Goal: Find contact information: Find contact information

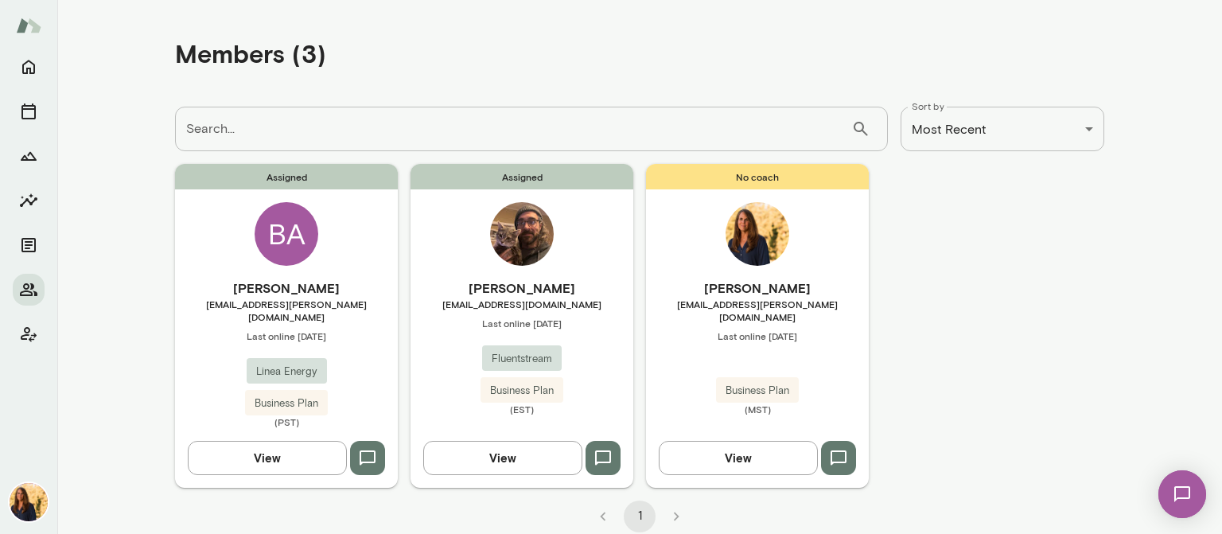
click at [269, 445] on button "View" at bounding box center [267, 457] width 159 height 33
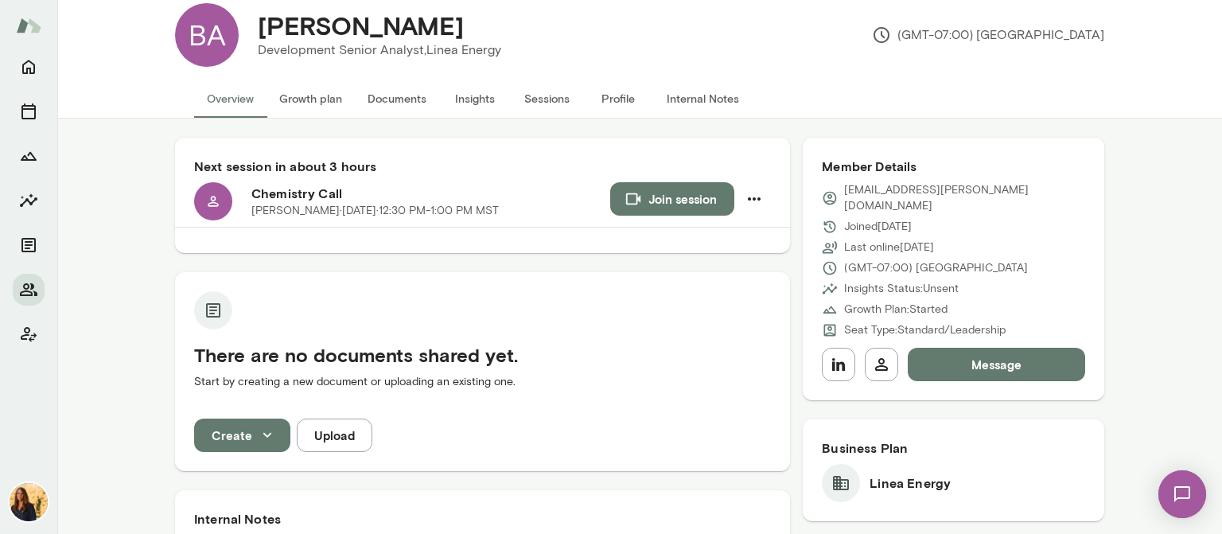
scroll to position [22, 0]
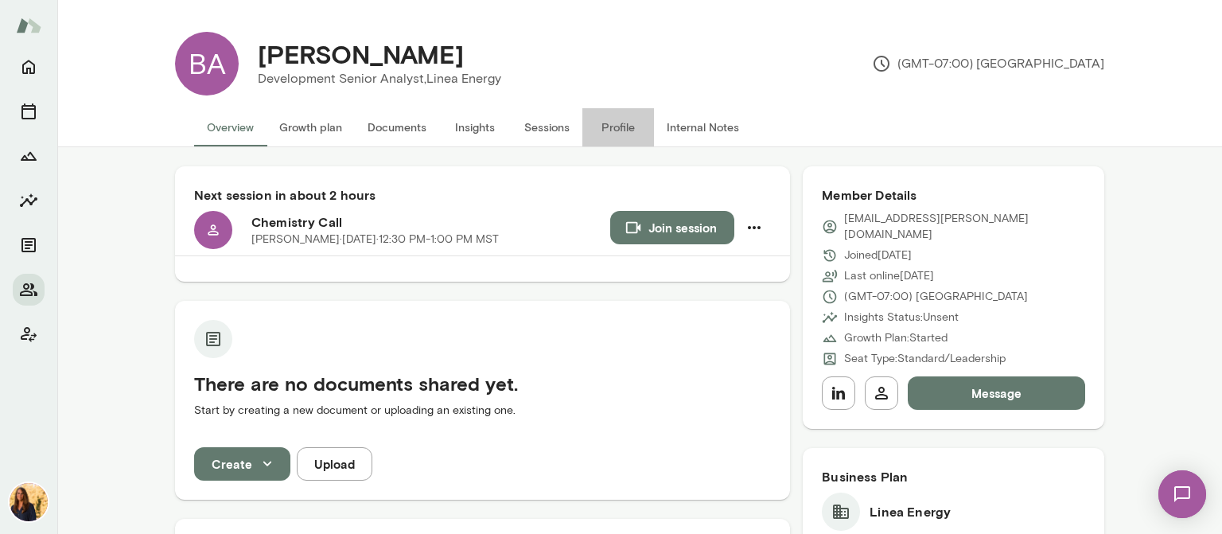
click at [612, 122] on button "Profile" at bounding box center [618, 127] width 72 height 38
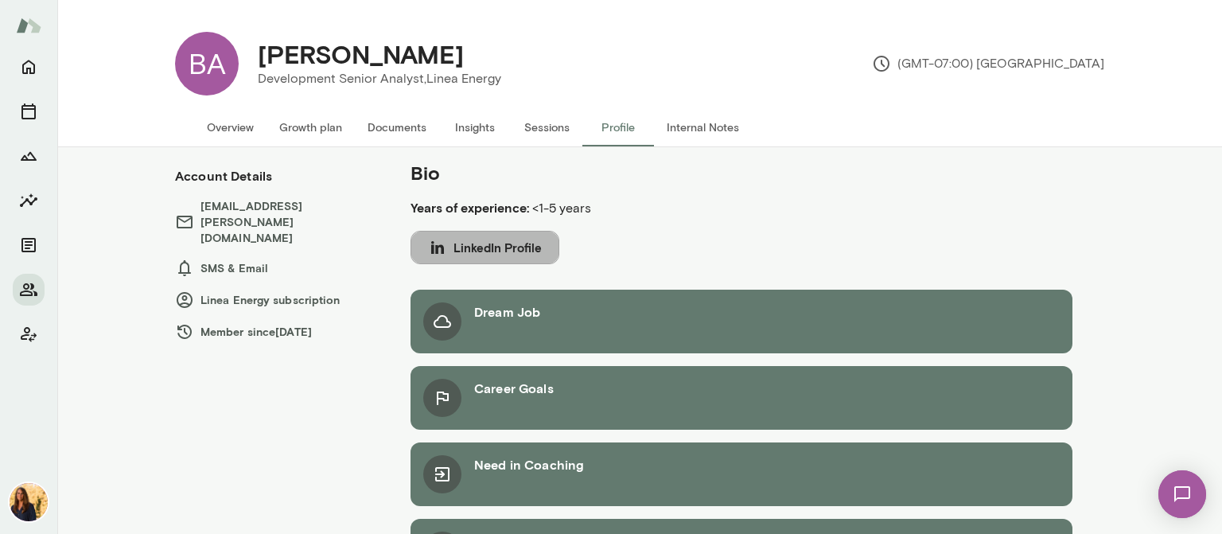
click at [502, 251] on button "LinkedIn Profile" at bounding box center [484, 247] width 149 height 33
